Goal: Task Accomplishment & Management: Manage account settings

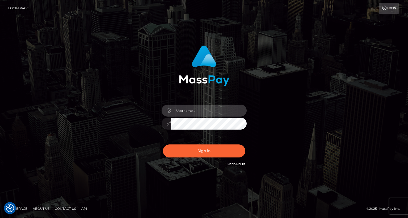
click at [193, 114] on input "text" at bounding box center [209, 111] width 76 height 12
click at [189, 113] on input "text" at bounding box center [209, 111] width 76 height 12
type input "tatyanafansly1"
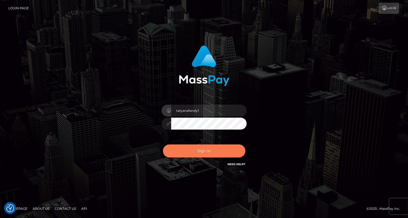
click at [206, 150] on button "Sign in" at bounding box center [204, 151] width 82 height 13
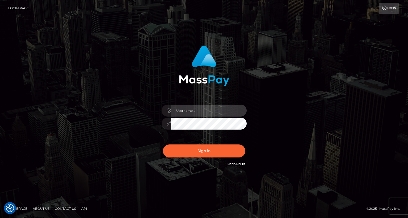
click at [206, 113] on input "text" at bounding box center [209, 111] width 76 height 12
type input "tatyanafansly1"
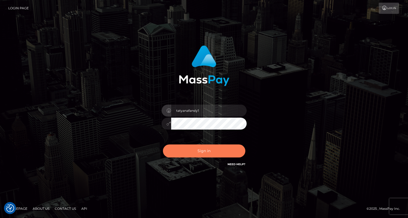
click at [206, 150] on button "Sign in" at bounding box center [204, 151] width 82 height 13
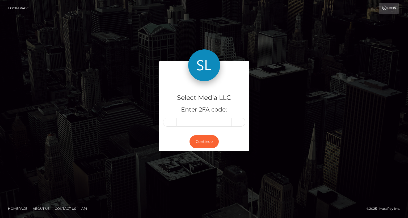
click at [173, 125] on input "text" at bounding box center [170, 122] width 14 height 9
type input "9"
type input "8"
type input "4"
type input "7"
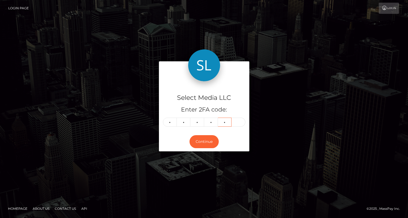
type input "0"
type input "7"
click at [202, 140] on button "Continue" at bounding box center [204, 141] width 29 height 13
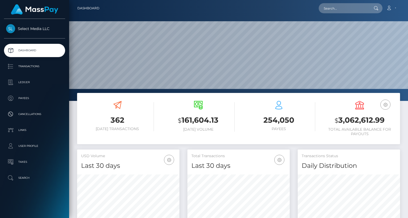
scroll to position [94, 102]
click at [351, 120] on h3 "$ 3,062,612.99" at bounding box center [360, 120] width 73 height 11
copy h3 "3,062,612.99"
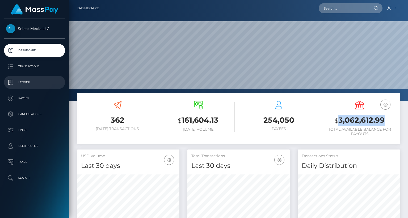
click at [34, 86] on p "Ledger" at bounding box center [34, 82] width 57 height 8
